Goal: Task Accomplishment & Management: Use online tool/utility

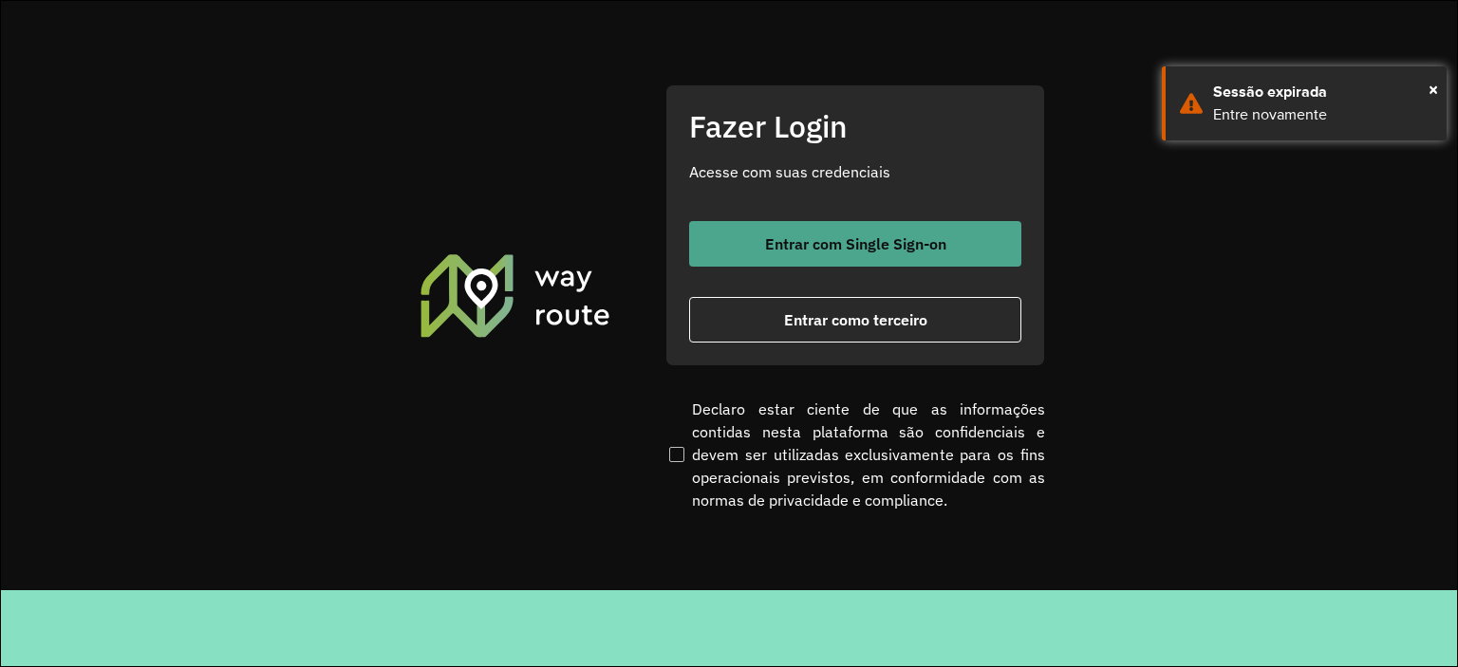
click at [862, 244] on span "Entrar com Single Sign-on" at bounding box center [855, 243] width 181 height 15
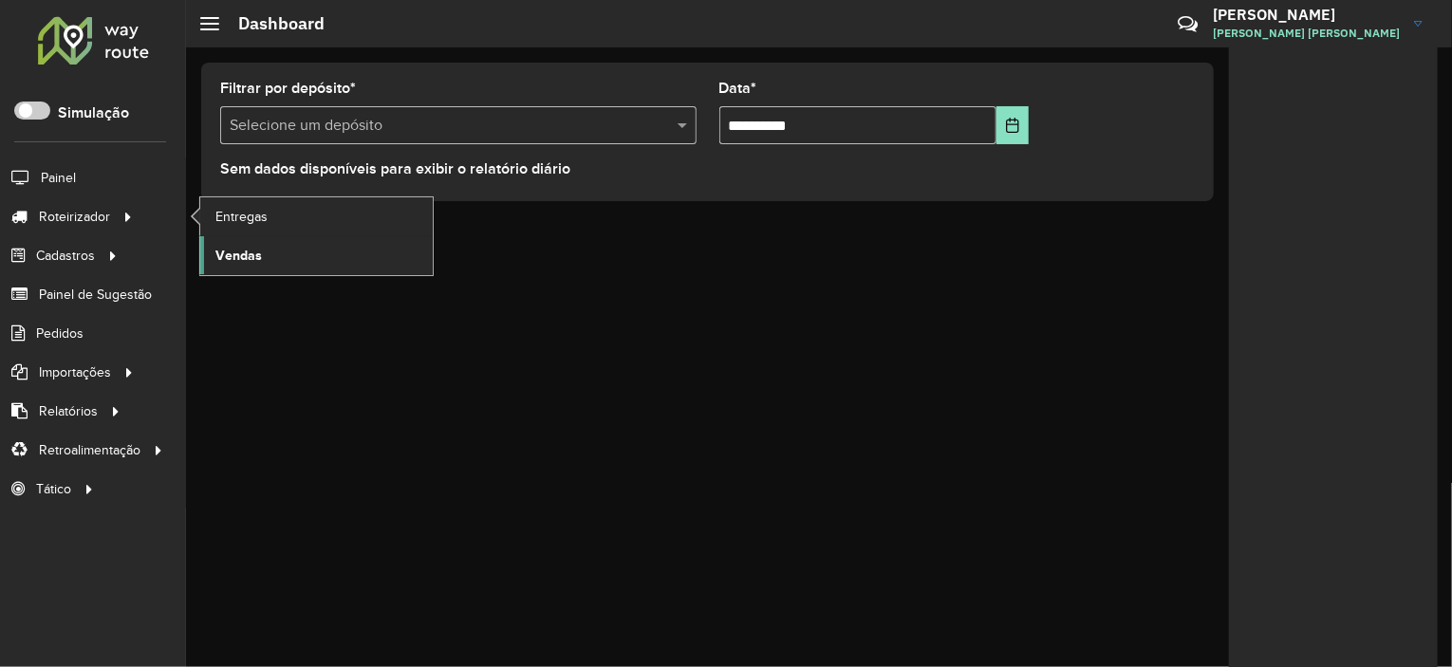
click at [265, 236] on link "Vendas" at bounding box center [316, 255] width 233 height 38
click at [225, 215] on span "Entregas" at bounding box center [242, 217] width 54 height 20
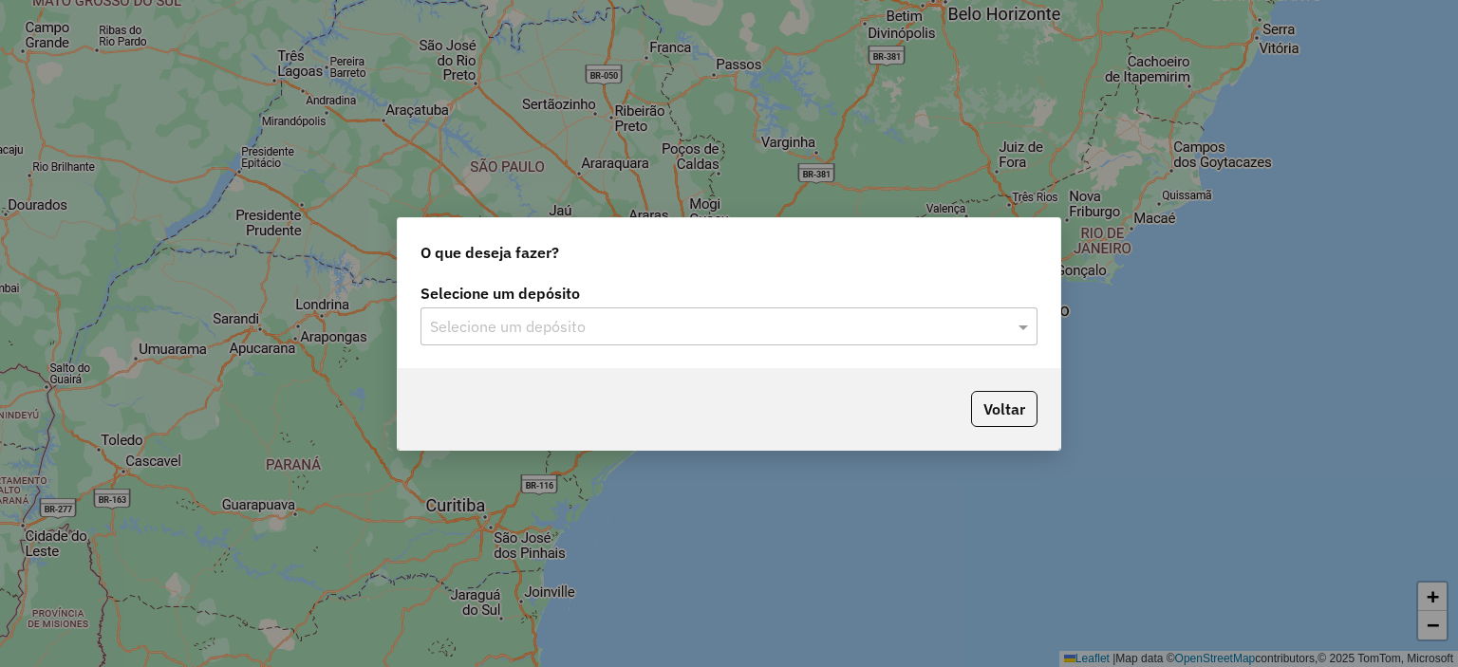
click at [568, 330] on input "text" at bounding box center [710, 327] width 560 height 23
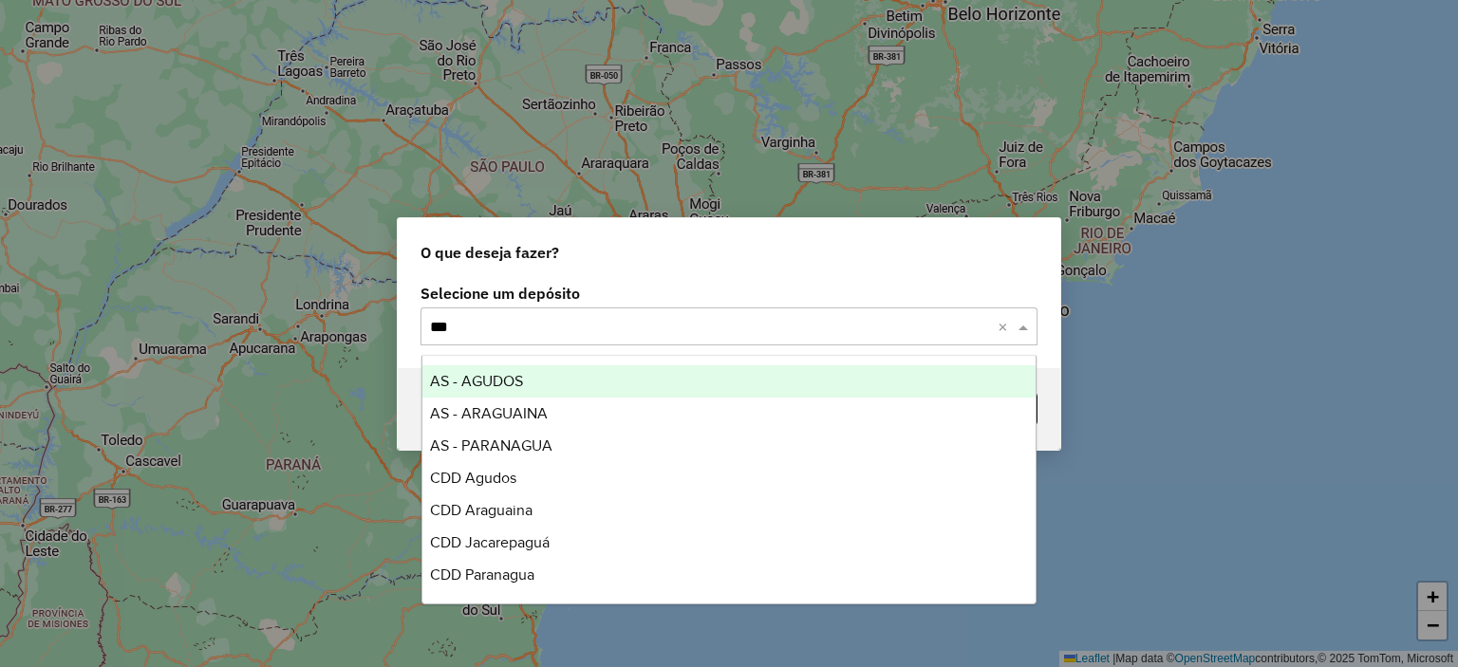
type input "****"
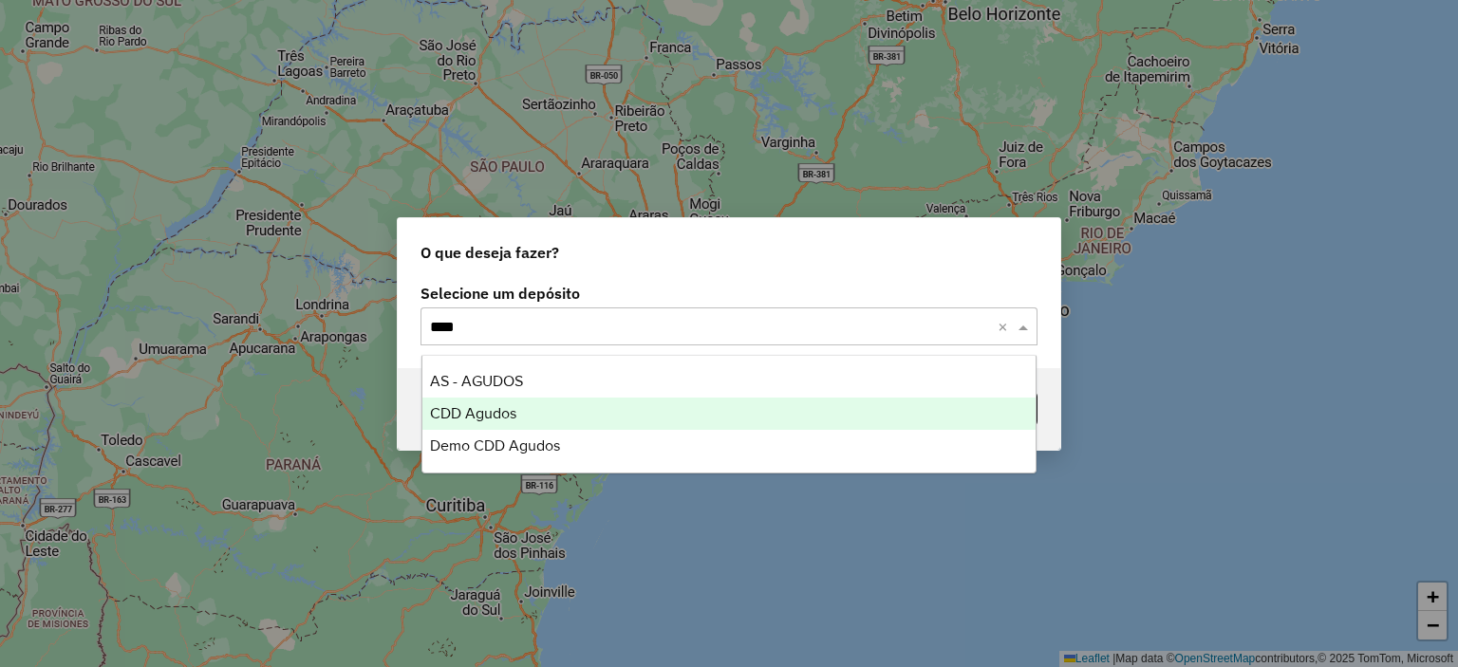
click at [495, 417] on span "CDD Agudos" at bounding box center [473, 413] width 86 height 16
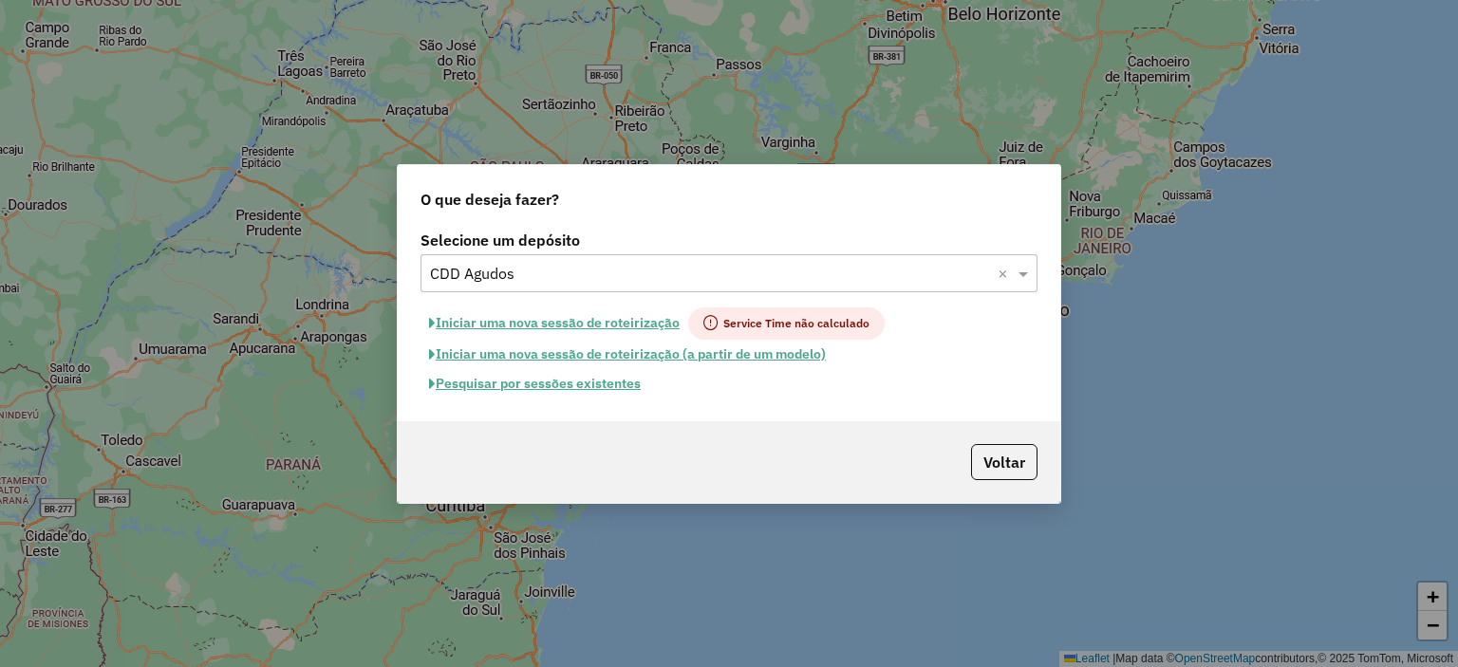
click at [630, 390] on button "Pesquisar por sessões existentes" at bounding box center [534, 383] width 229 height 29
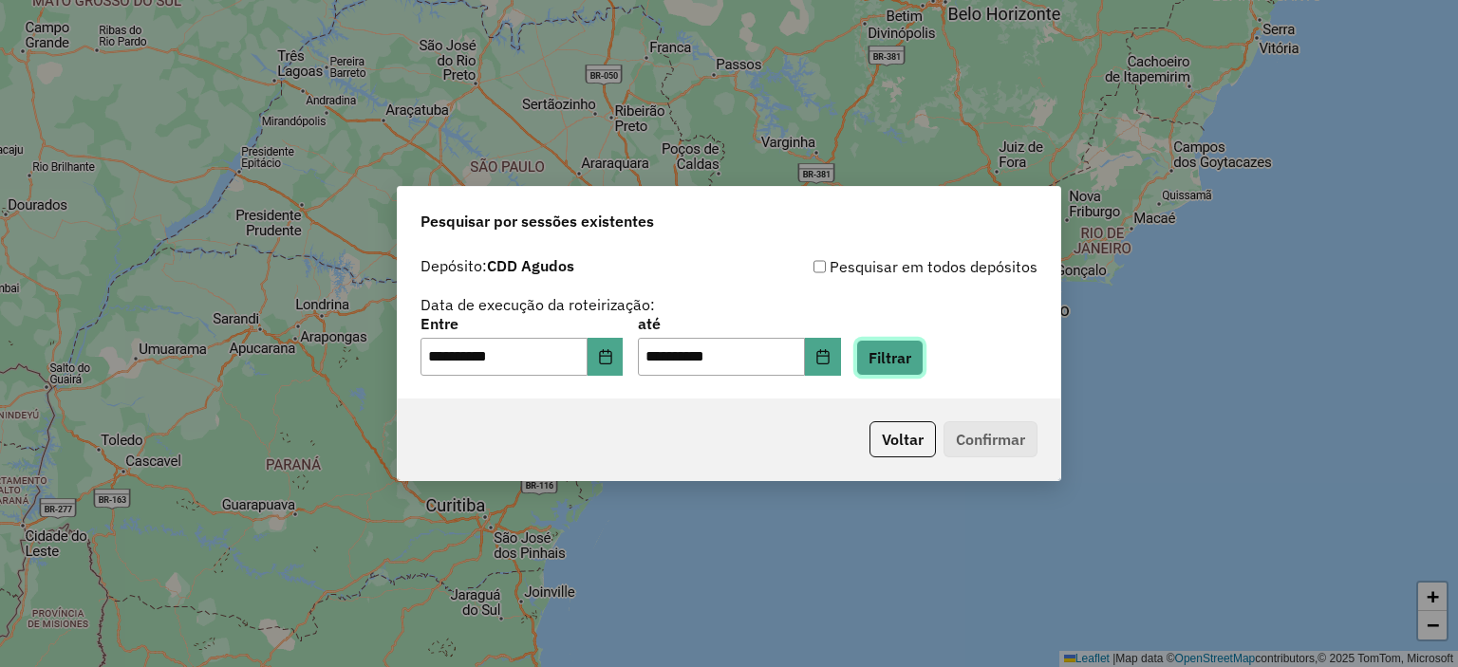
click at [924, 371] on button "Filtrar" at bounding box center [889, 358] width 67 height 36
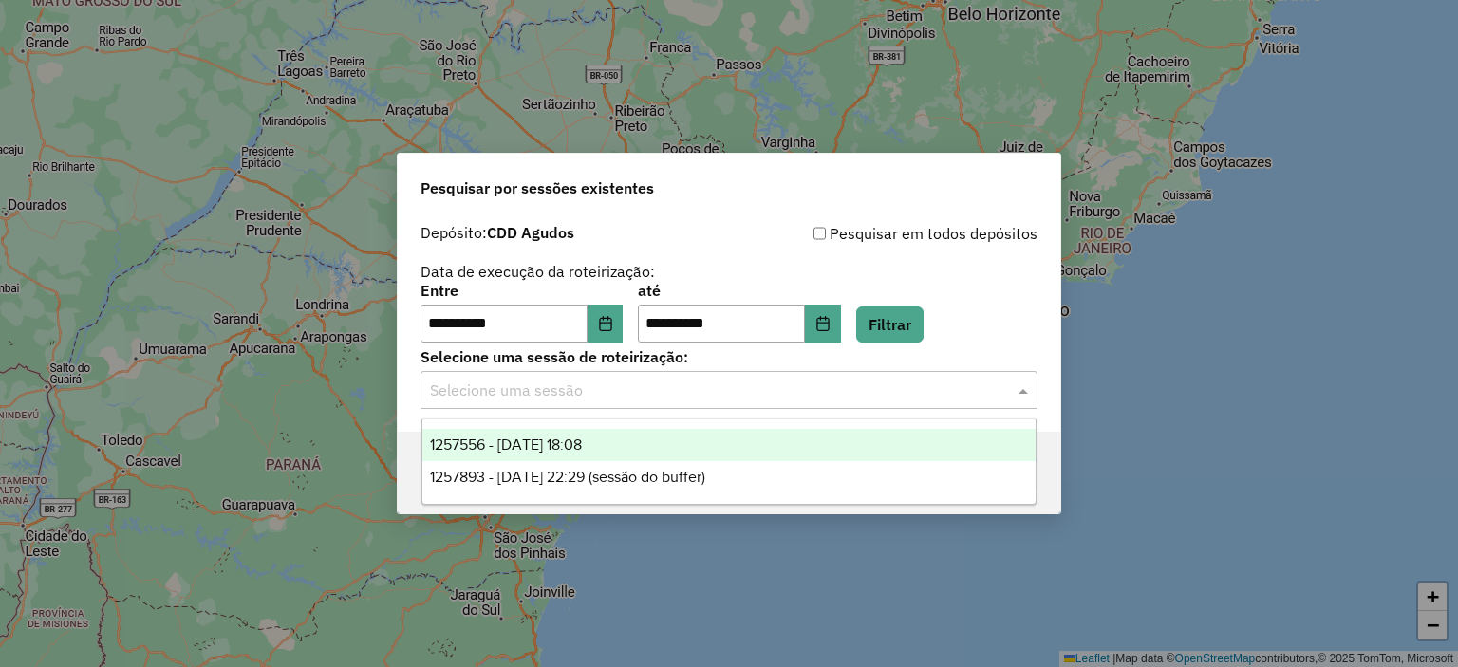
click at [543, 391] on input "text" at bounding box center [710, 391] width 560 height 23
drag, startPoint x: 595, startPoint y: 455, endPoint x: 831, endPoint y: 467, distance: 235.7
click at [596, 455] on div "1257556 - 02/09/2025 18:08" at bounding box center [729, 445] width 614 height 32
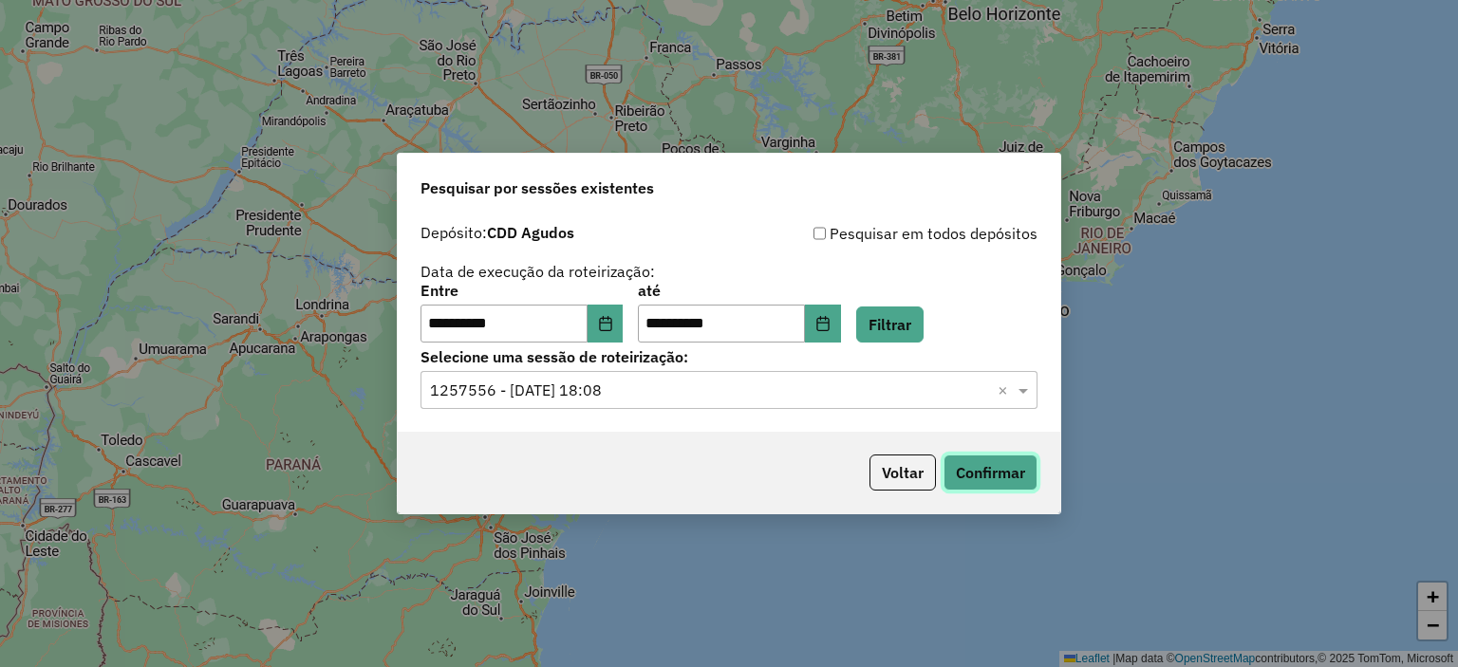
click at [980, 482] on button "Confirmar" at bounding box center [990, 473] width 94 height 36
click at [930, 490] on button "Voltar" at bounding box center [902, 473] width 66 height 36
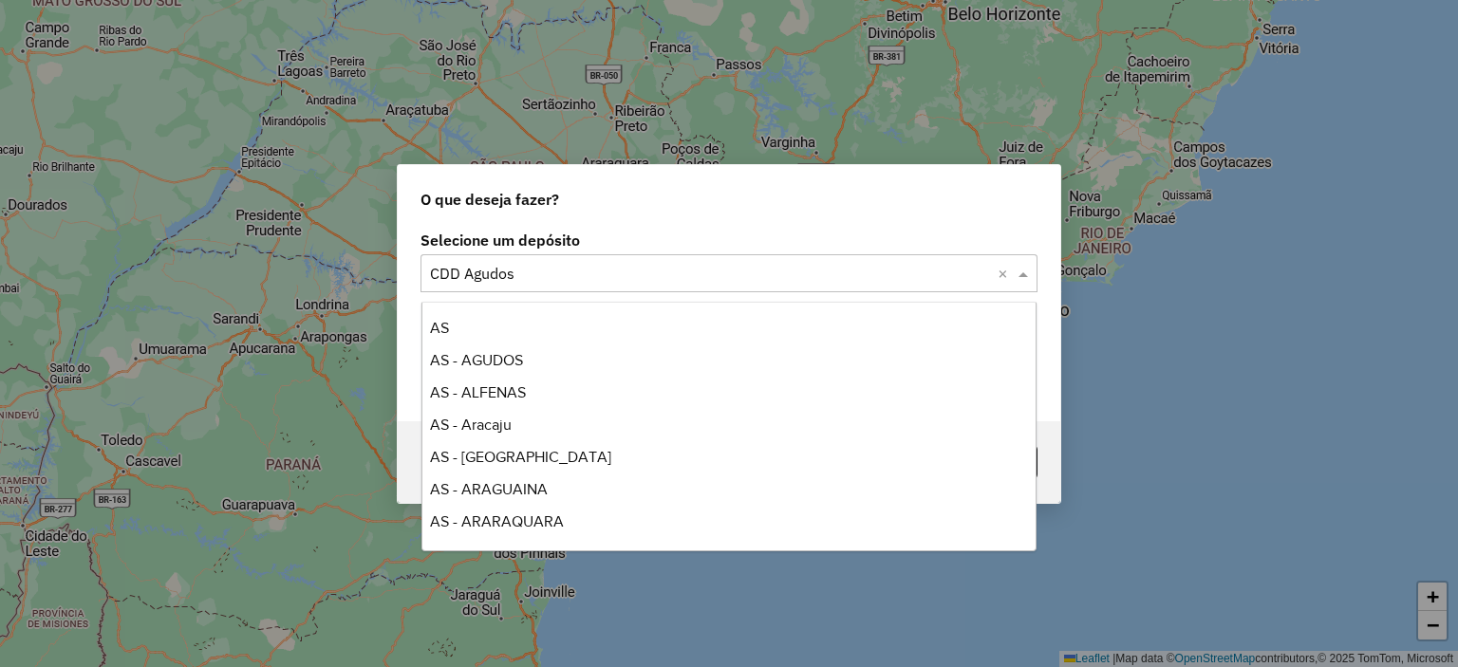
click at [605, 276] on input "text" at bounding box center [710, 274] width 560 height 23
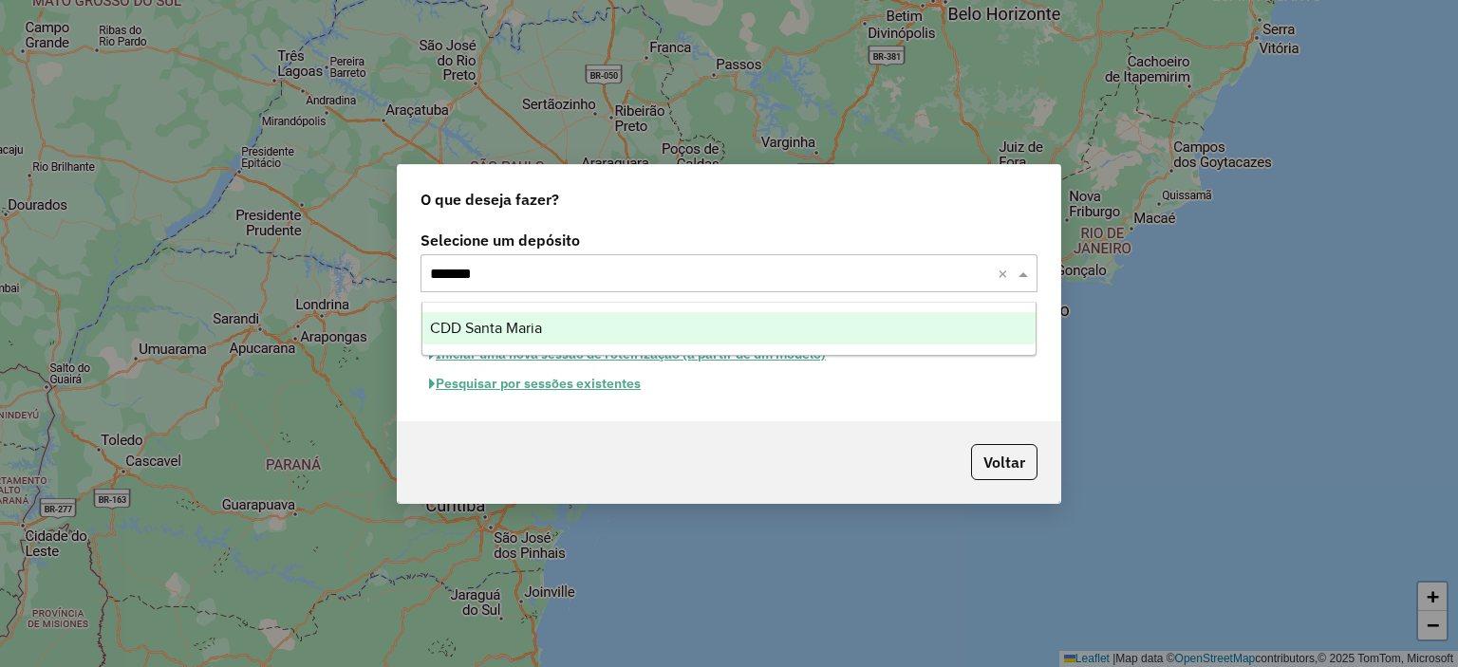
type input "********"
click at [502, 326] on span "CDD Santa Maria" at bounding box center [486, 328] width 112 height 16
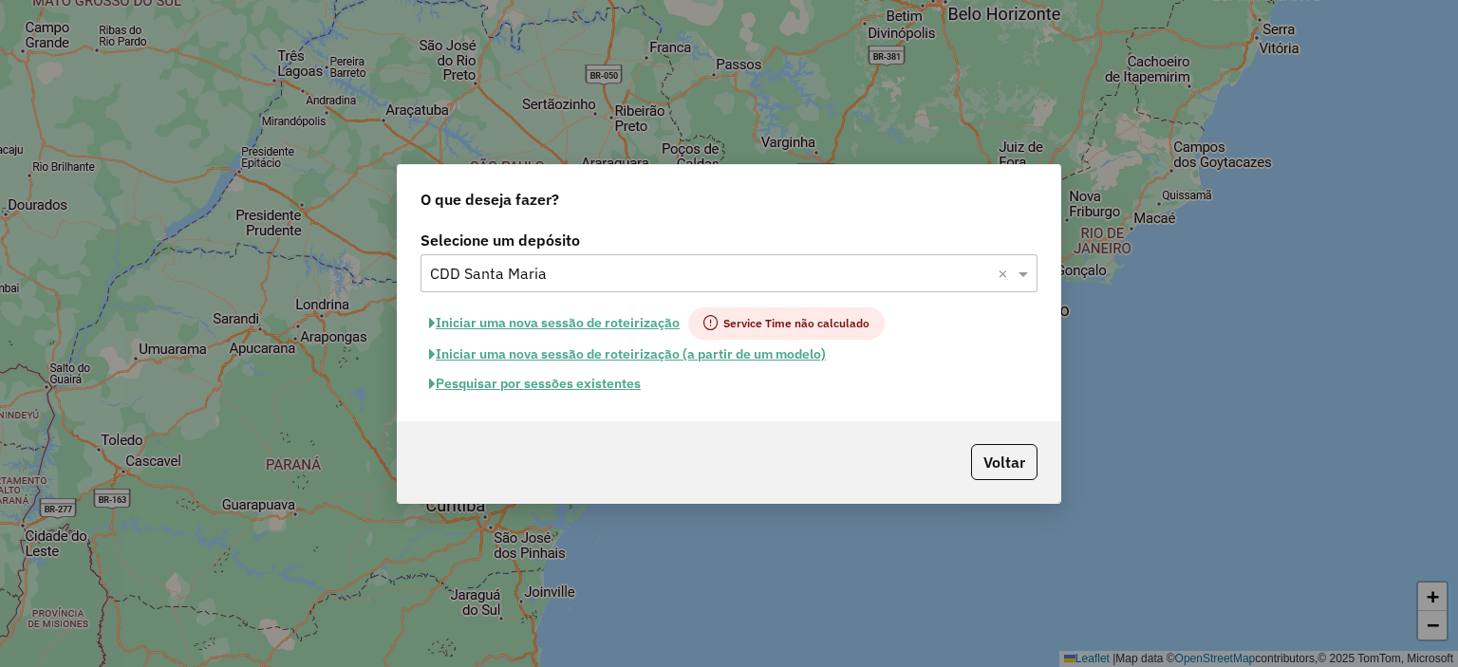
click at [554, 391] on button "Pesquisar por sessões existentes" at bounding box center [534, 383] width 229 height 29
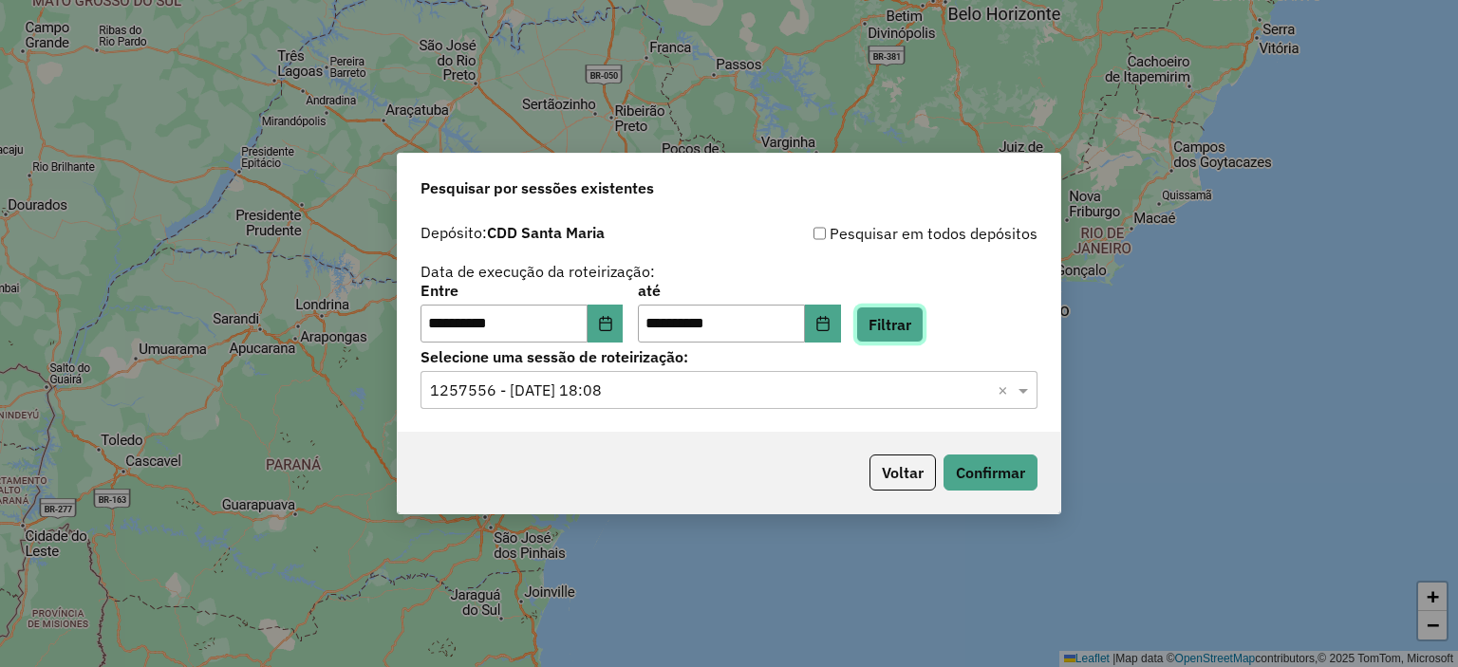
click at [922, 335] on button "Filtrar" at bounding box center [889, 325] width 67 height 36
click at [551, 390] on input "text" at bounding box center [710, 391] width 560 height 23
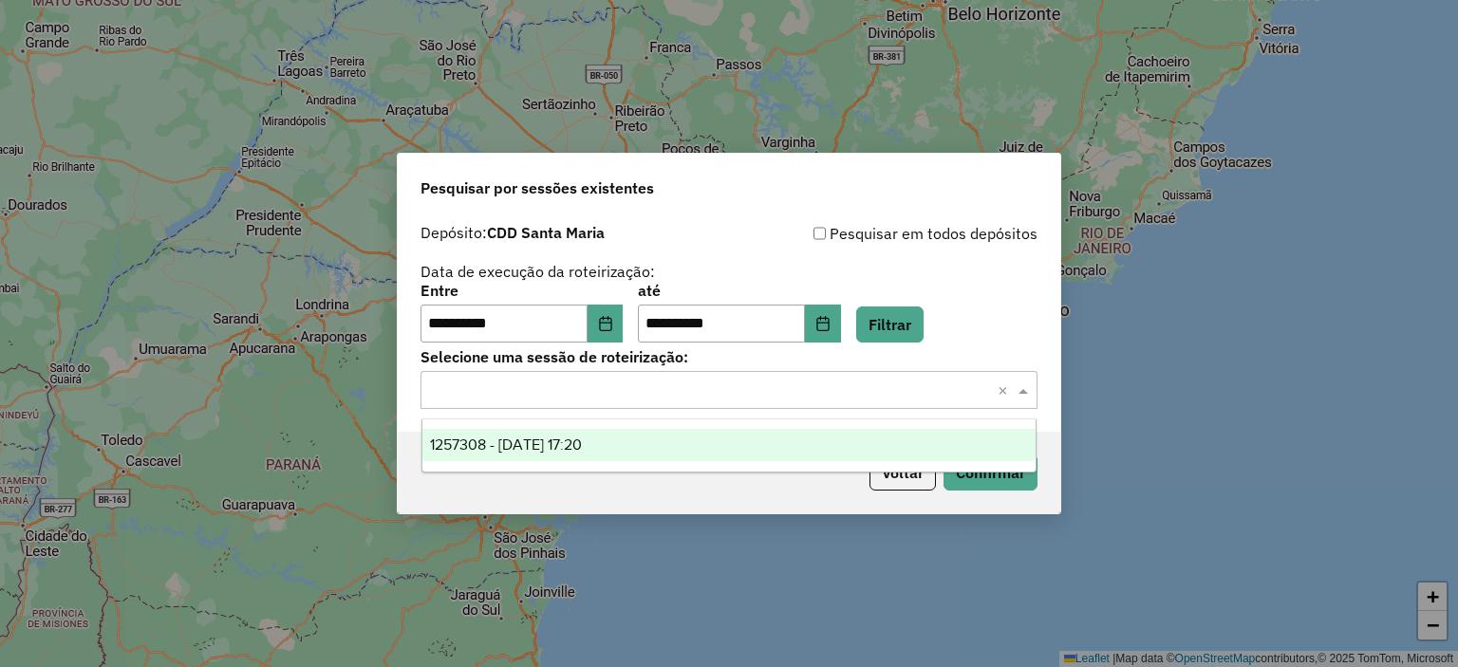
drag, startPoint x: 569, startPoint y: 450, endPoint x: 600, endPoint y: 454, distance: 30.6
click at [570, 450] on span "1257308 - 02/09/2025 17:20" at bounding box center [506, 445] width 152 height 16
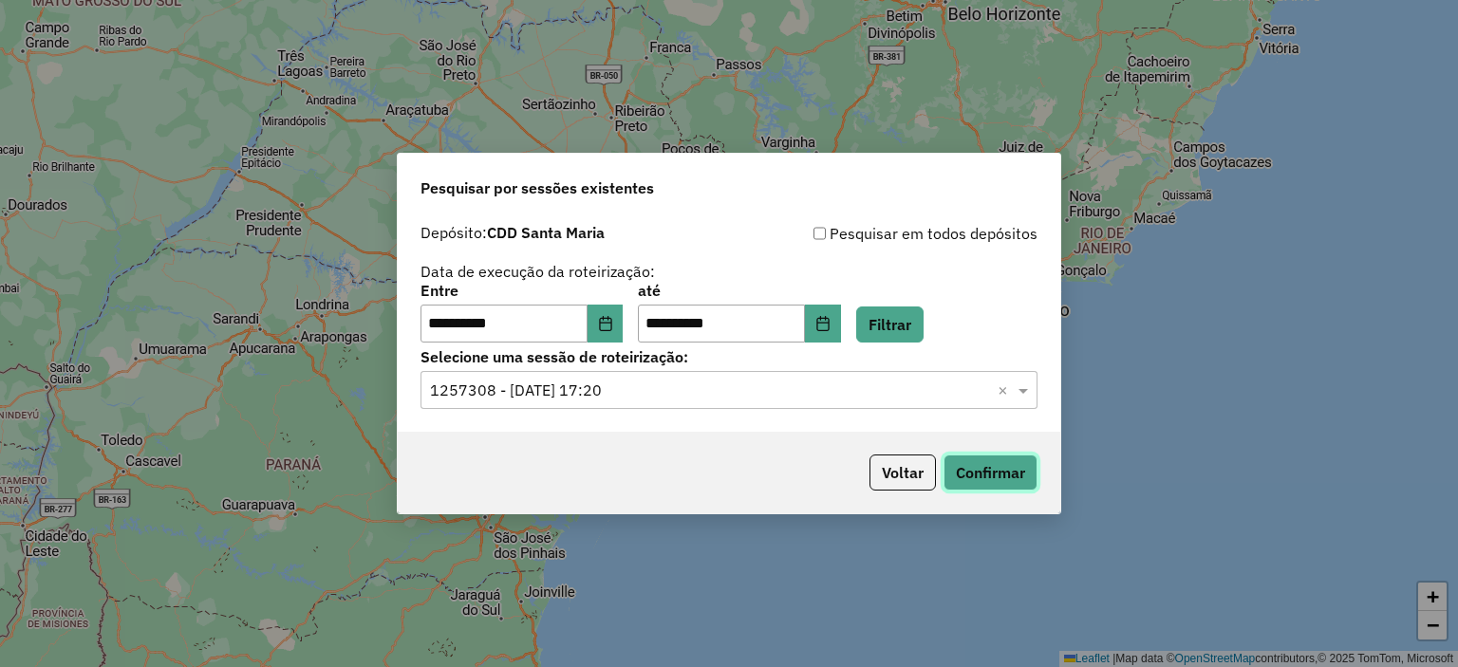
click at [974, 470] on button "Confirmar" at bounding box center [990, 473] width 94 height 36
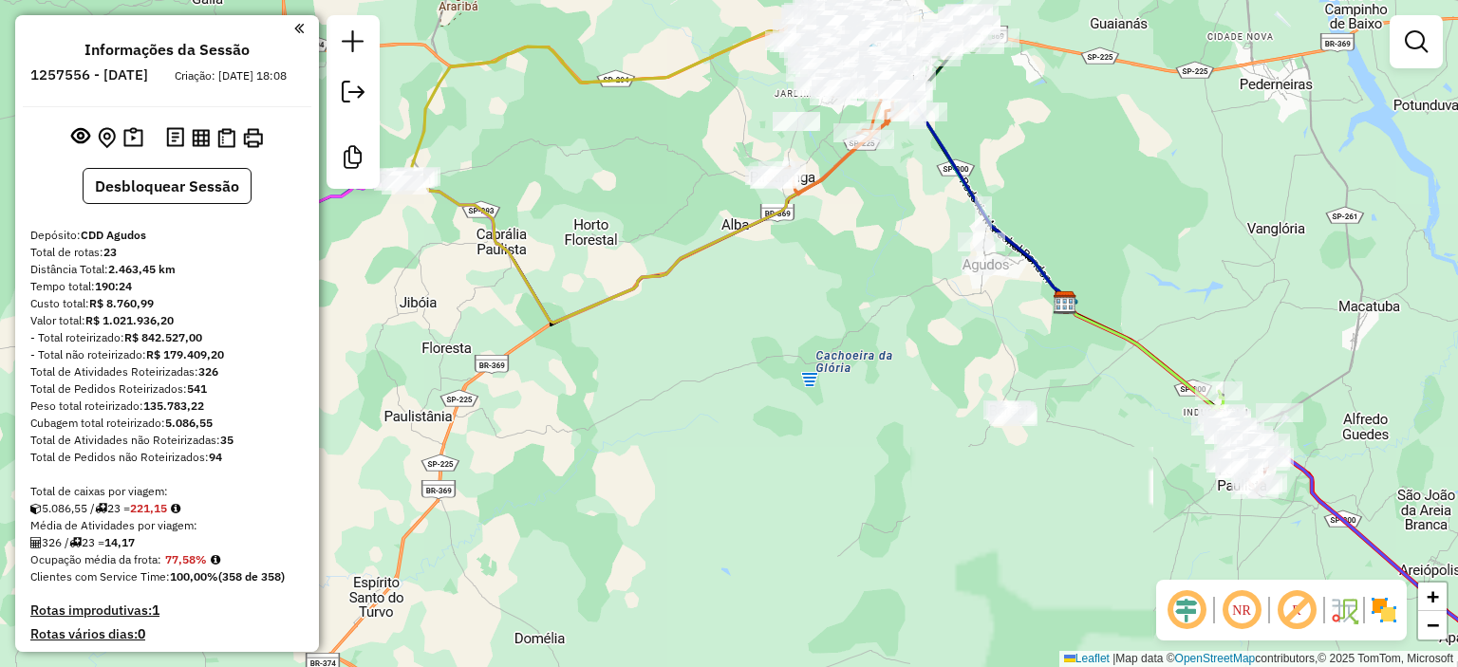
drag, startPoint x: 863, startPoint y: 182, endPoint x: 841, endPoint y: 335, distance: 154.4
click at [841, 335] on div "Janela de atendimento Grade de atendimento Capacidade Transportadoras Veículos …" at bounding box center [729, 333] width 1458 height 667
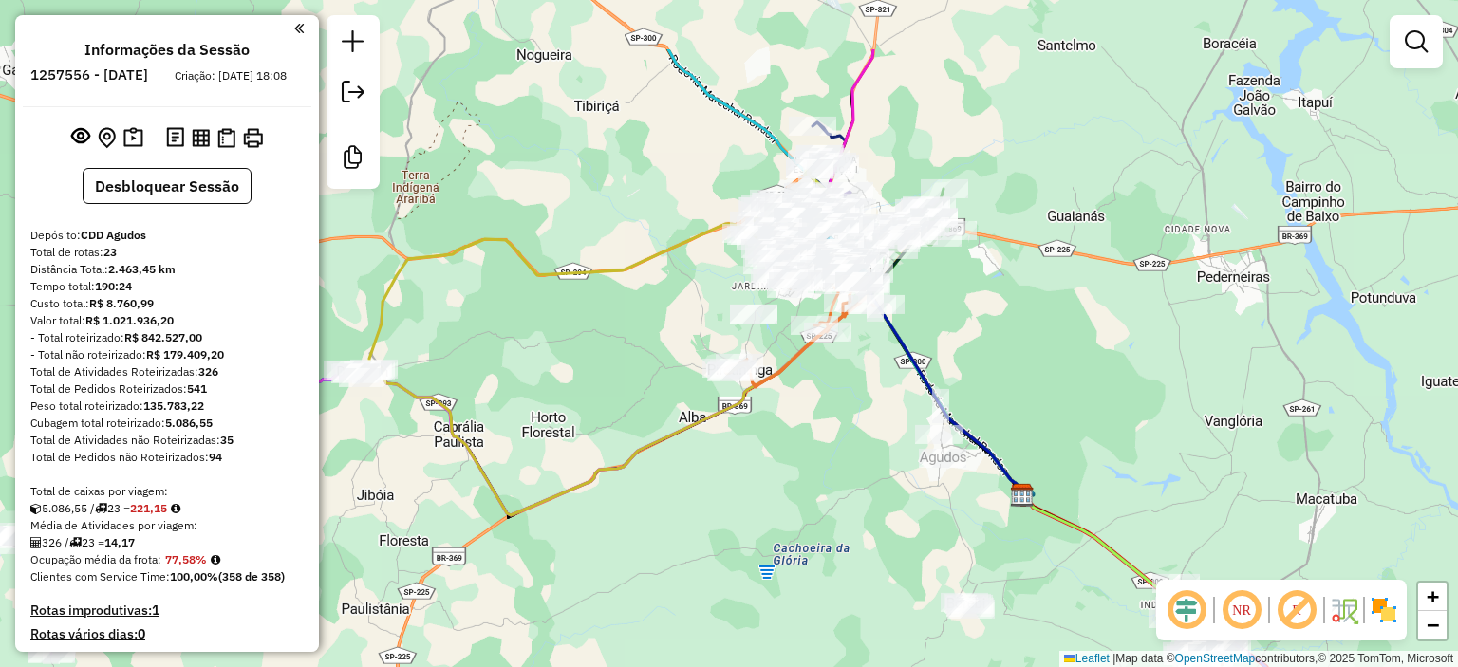
drag, startPoint x: 919, startPoint y: 322, endPoint x: 889, endPoint y: 398, distance: 81.4
click at [889, 398] on div "Janela de atendimento Grade de atendimento Capacidade Transportadoras Veículos …" at bounding box center [729, 333] width 1458 height 667
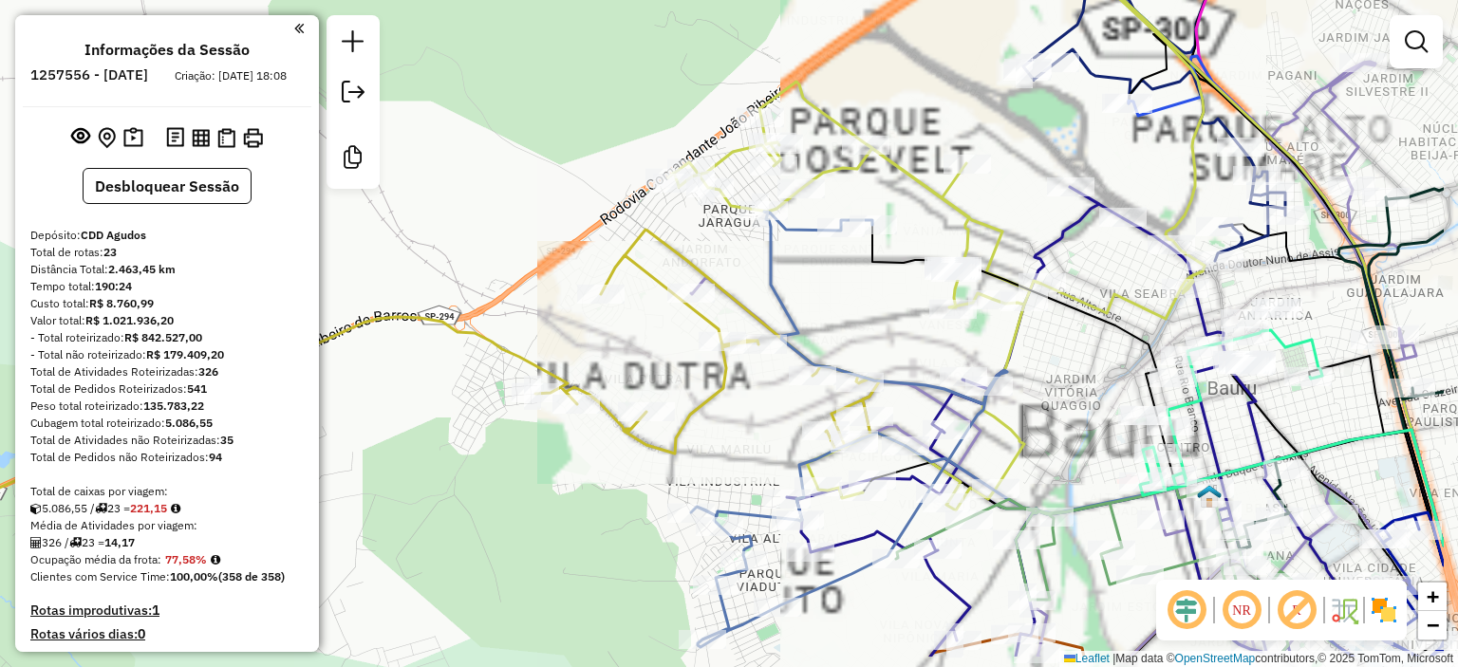
drag, startPoint x: 752, startPoint y: 257, endPoint x: 570, endPoint y: 160, distance: 205.5
click at [572, 163] on div "Janela de atendimento Grade de atendimento Capacidade Transportadoras Veículos …" at bounding box center [729, 333] width 1458 height 667
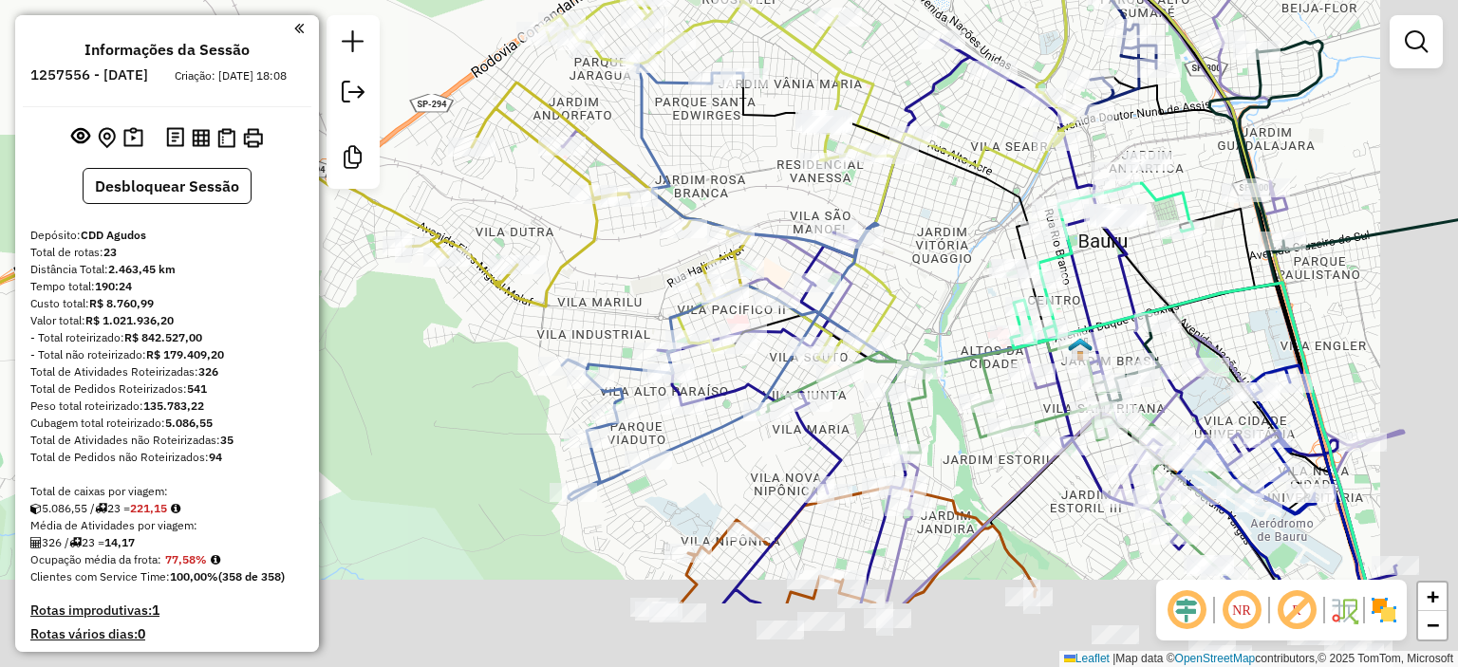
drag, startPoint x: 661, startPoint y: 281, endPoint x: 516, endPoint y: 140, distance: 201.4
click at [521, 147] on div "Rota 11 - Placa VES0001 10818674 - ALEXSANDRO MAIA DA R Janela de atendimento G…" at bounding box center [729, 333] width 1458 height 667
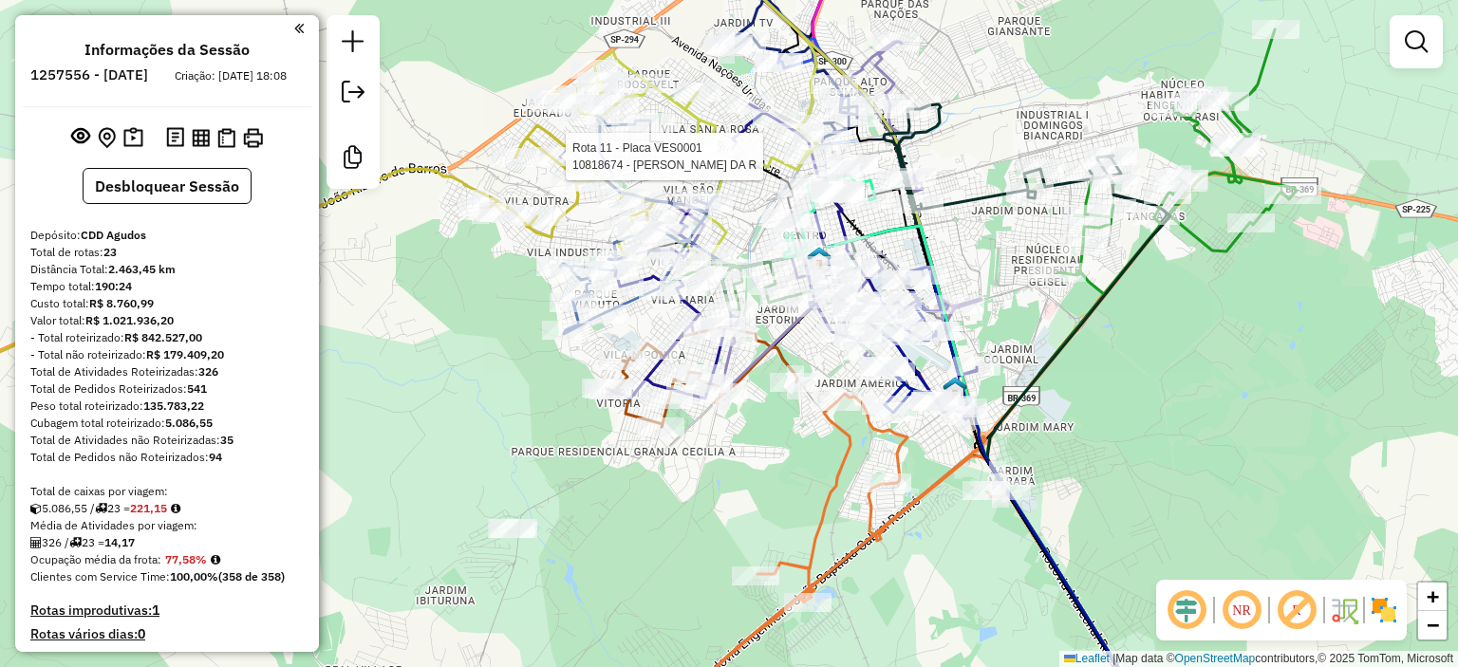
drag, startPoint x: 1001, startPoint y: 108, endPoint x: 942, endPoint y: 196, distance: 106.6
click at [942, 200] on div "Rota 11 - Placa VES0001 10818674 - ALEXSANDRO MAIA DA R Janela de atendimento G…" at bounding box center [729, 333] width 1458 height 667
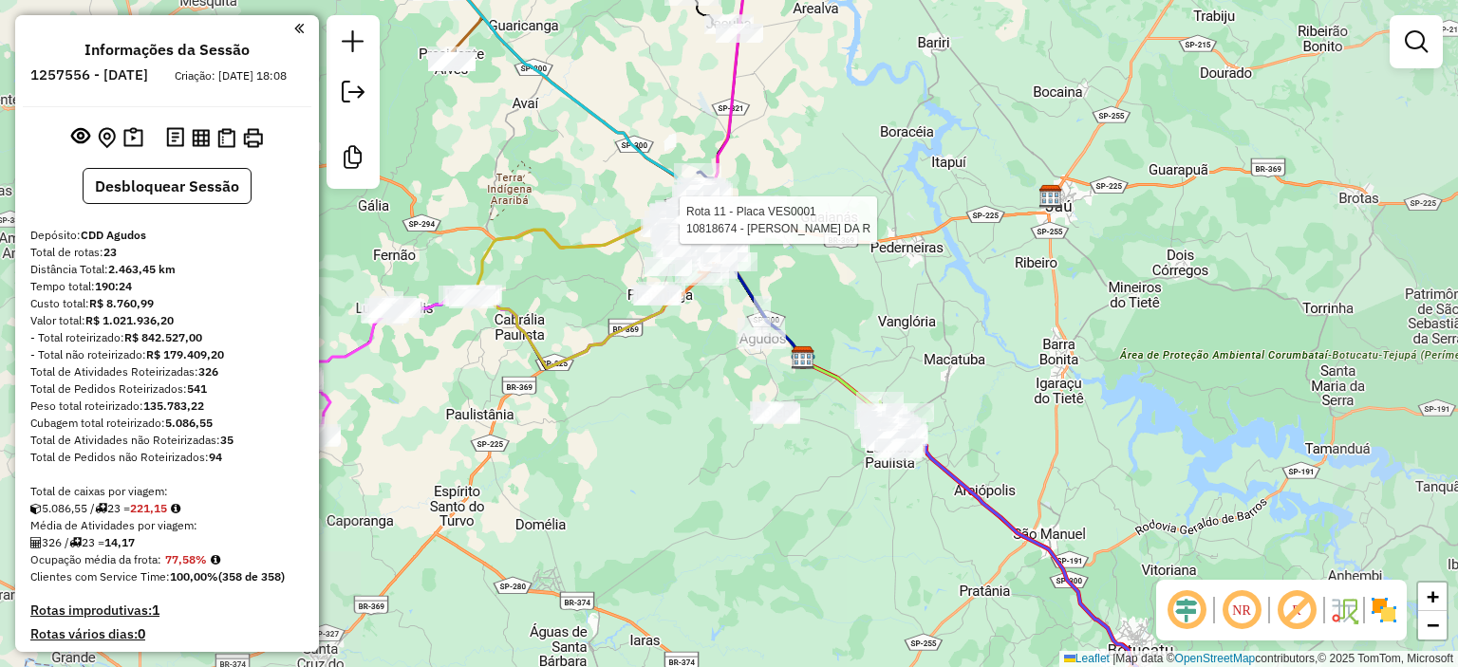
drag, startPoint x: 503, startPoint y: 238, endPoint x: 703, endPoint y: 215, distance: 201.7
click at [686, 217] on icon at bounding box center [577, 257] width 217 height 80
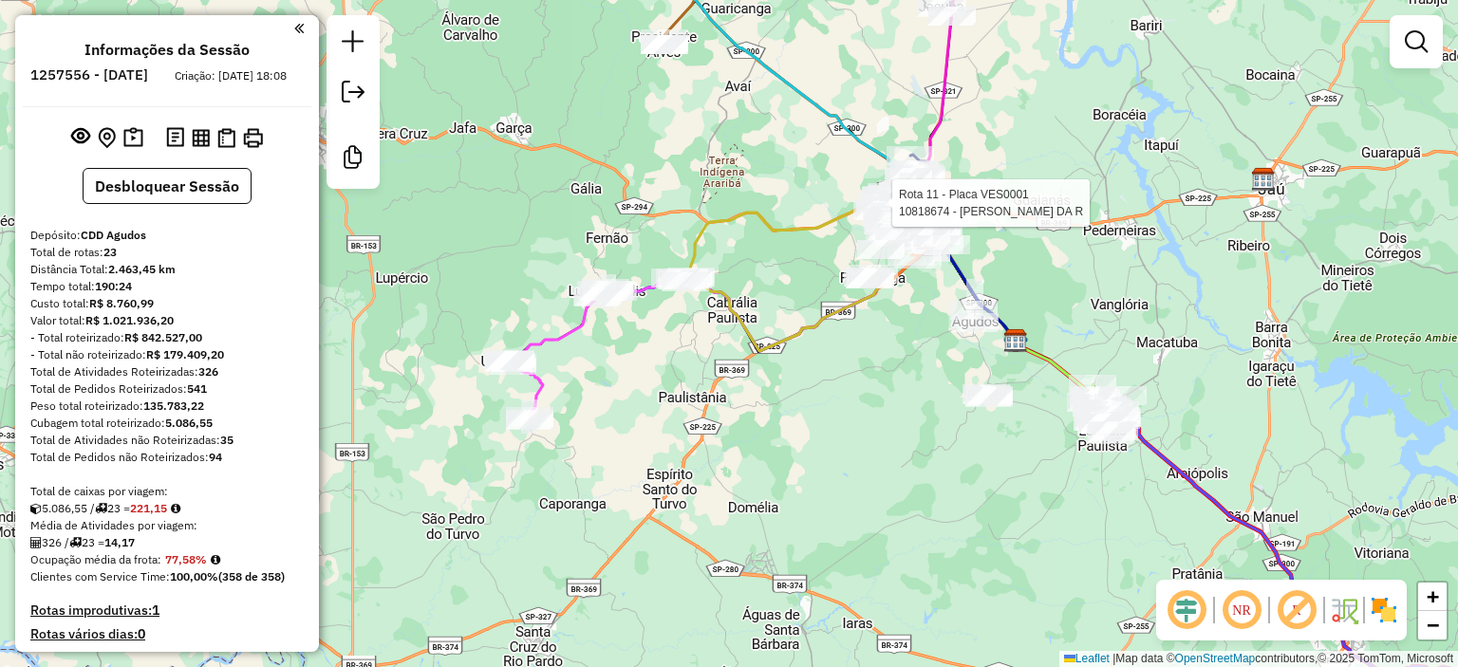
drag, startPoint x: 698, startPoint y: 232, endPoint x: 752, endPoint y: 275, distance: 69.5
click at [752, 275] on icon at bounding box center [789, 240] width 217 height 80
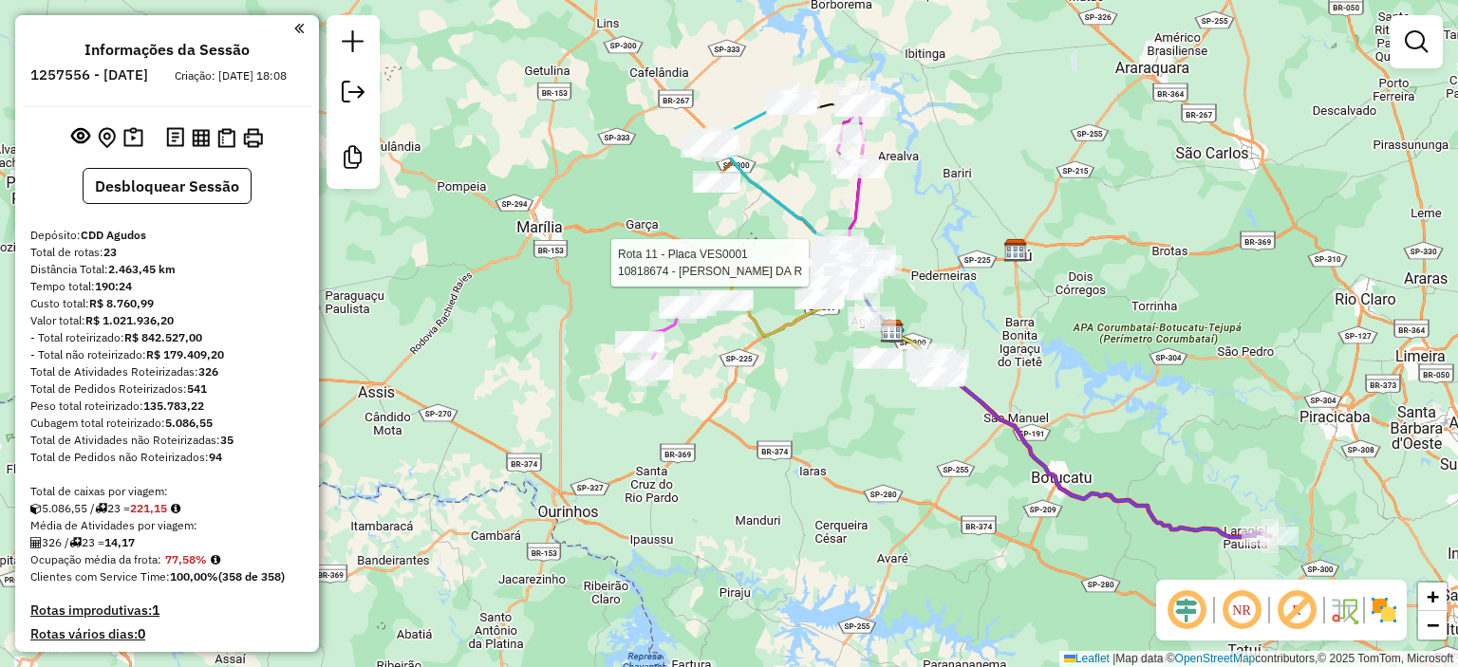
drag, startPoint x: 724, startPoint y: 176, endPoint x: 672, endPoint y: 281, distance: 117.6
click at [672, 284] on div "Rota 11 - Placa VES0001 10818674 - ALEXSANDRO MAIA DA R Janela de atendimento G…" at bounding box center [729, 333] width 1458 height 667
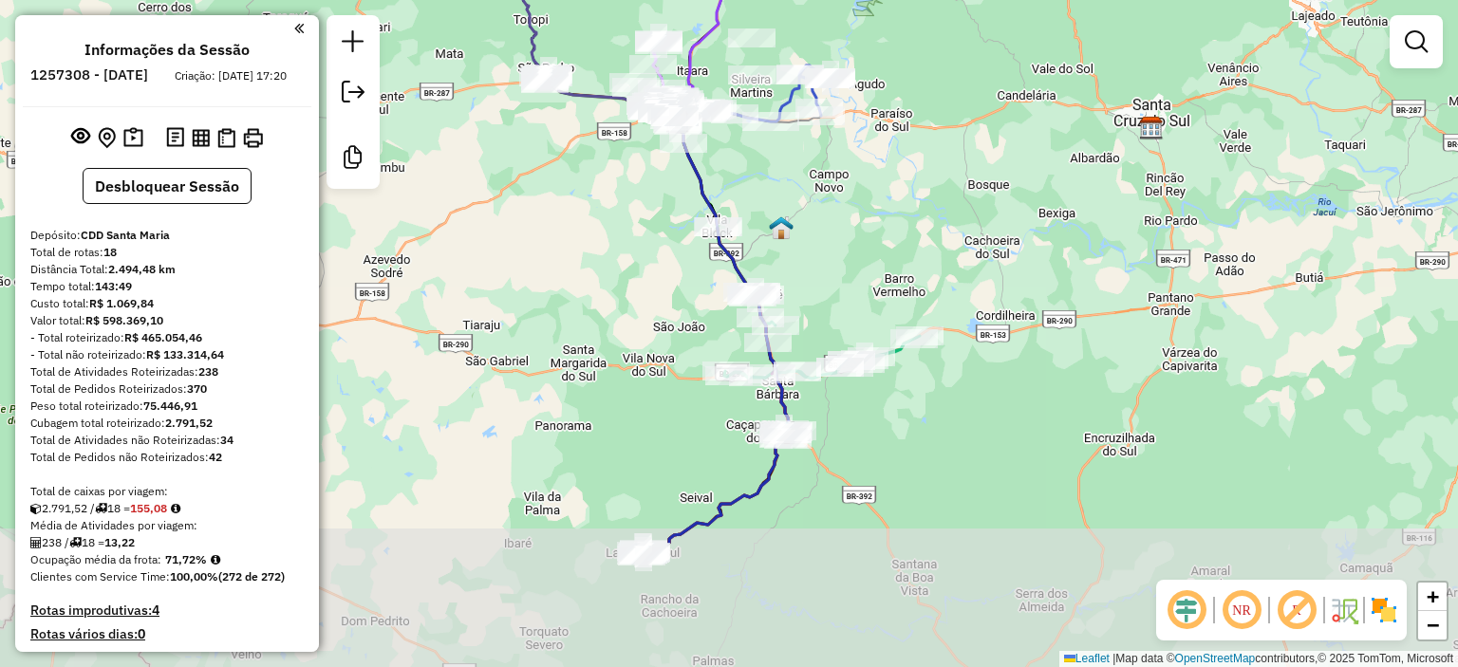
drag, startPoint x: 588, startPoint y: 392, endPoint x: 601, endPoint y: 244, distance: 148.7
click at [601, 246] on div "Janela de atendimento Grade de atendimento Capacidade Transportadoras Veículos …" at bounding box center [729, 333] width 1458 height 667
